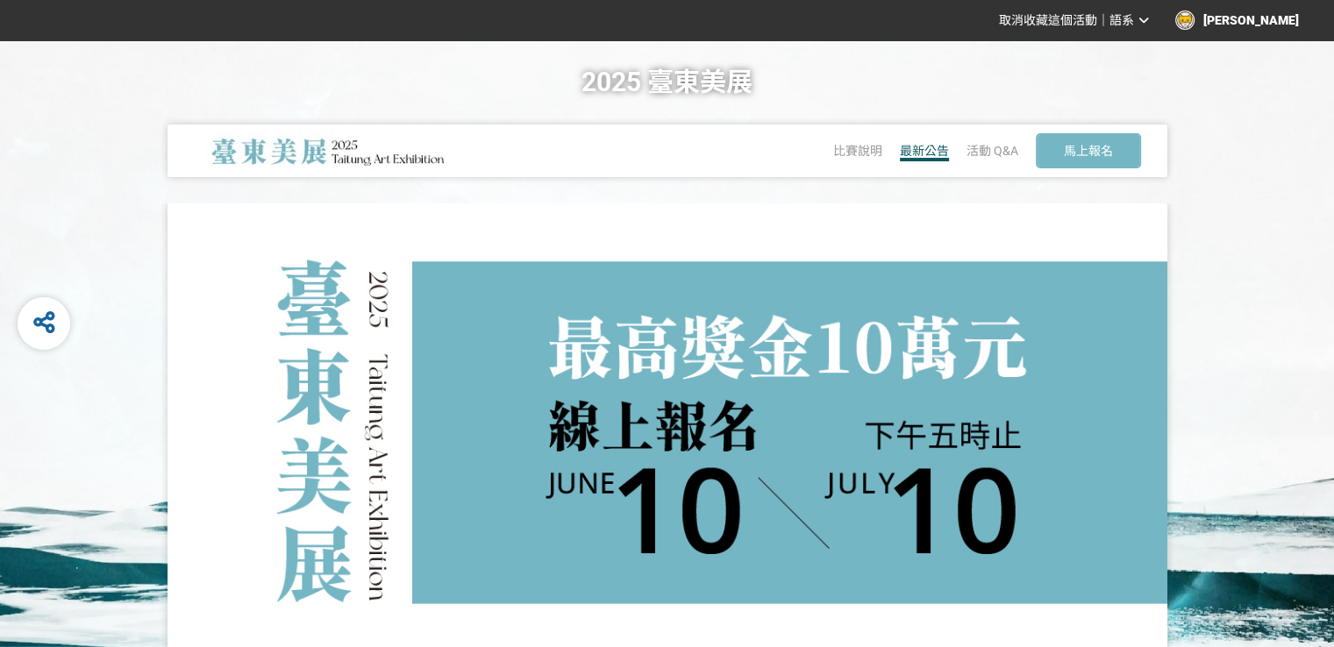
click at [931, 153] on span "最新公告" at bounding box center [924, 151] width 49 height 14
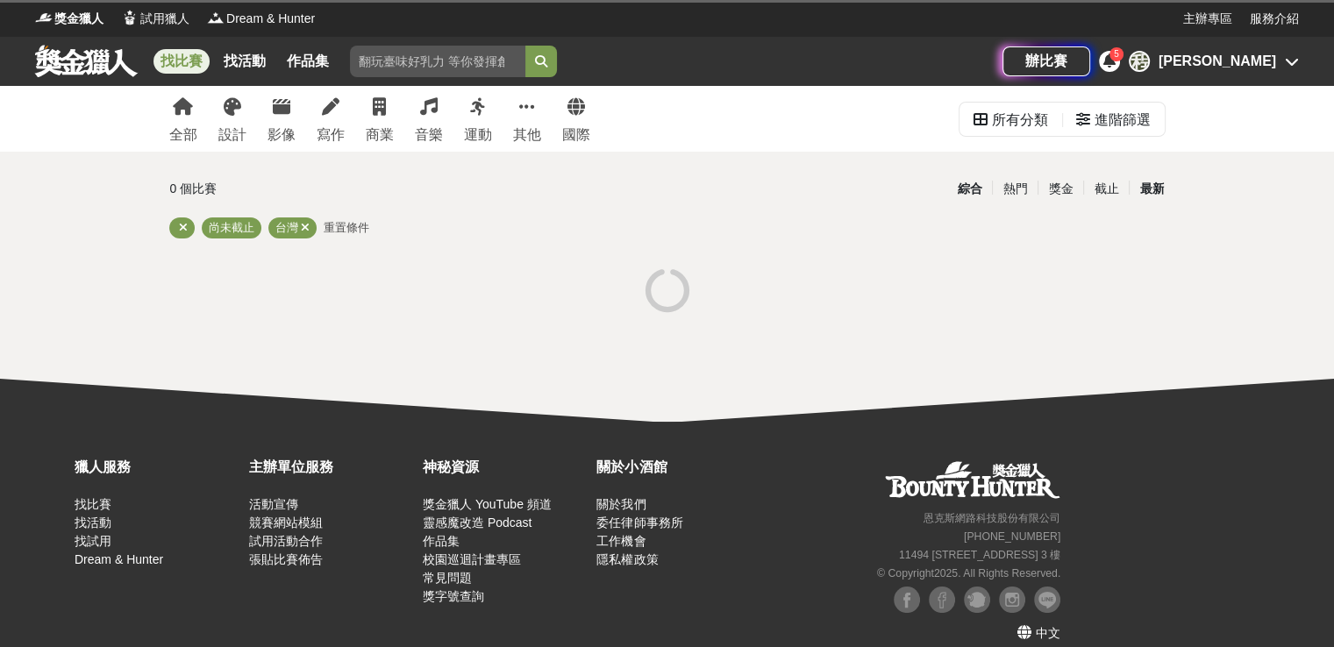
click at [1150, 189] on div "最新" at bounding box center [1152, 189] width 46 height 31
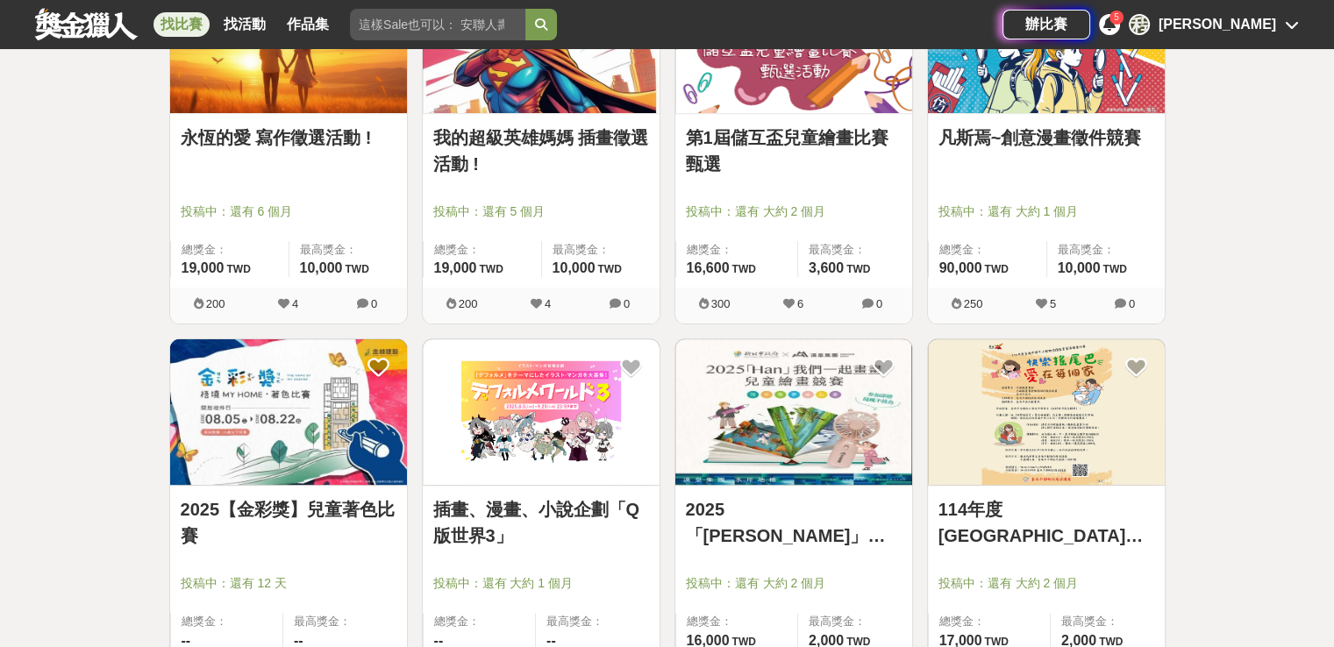
scroll to position [263, 0]
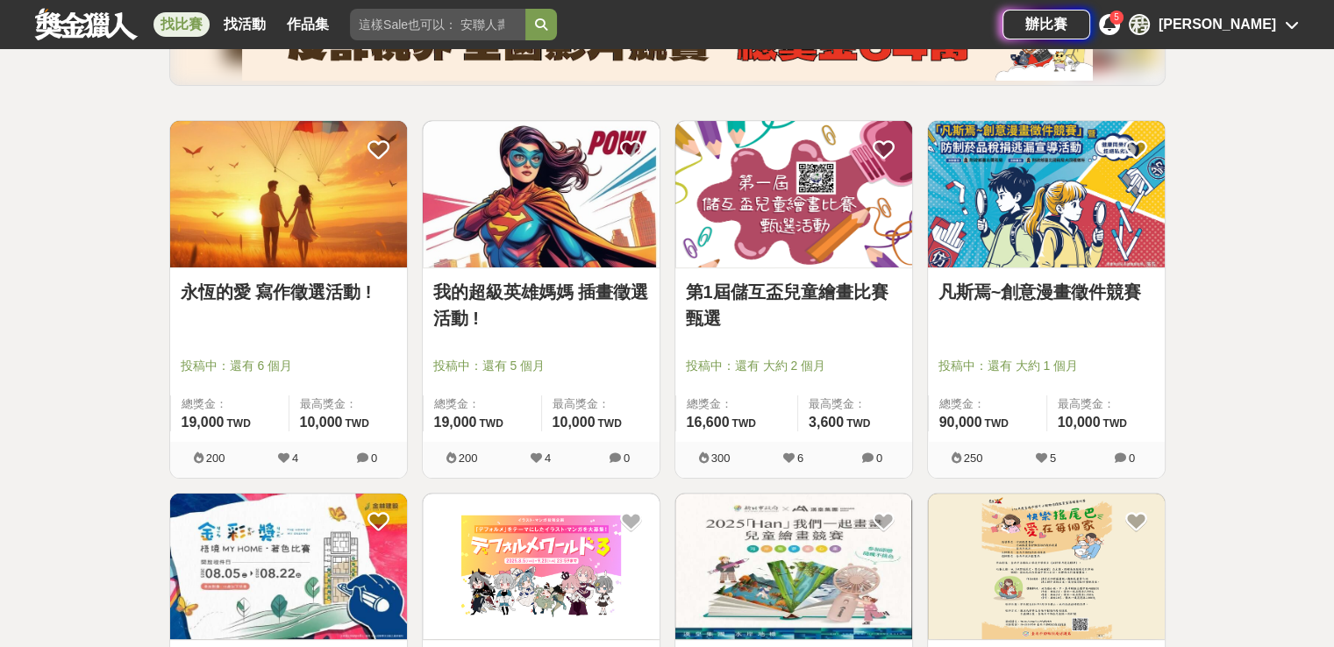
click at [255, 297] on link "永恆的愛 寫作徵選活動 !" at bounding box center [289, 292] width 216 height 26
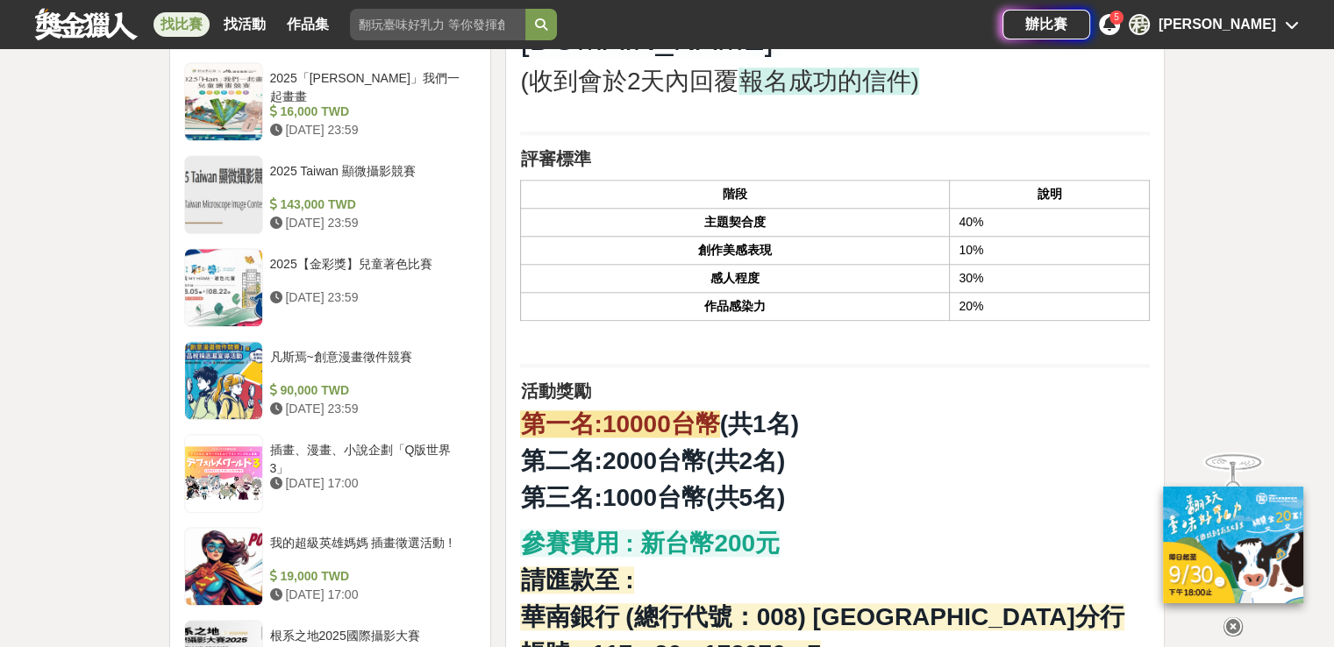
scroll to position [1841, 0]
